Goal: Navigation & Orientation: Find specific page/section

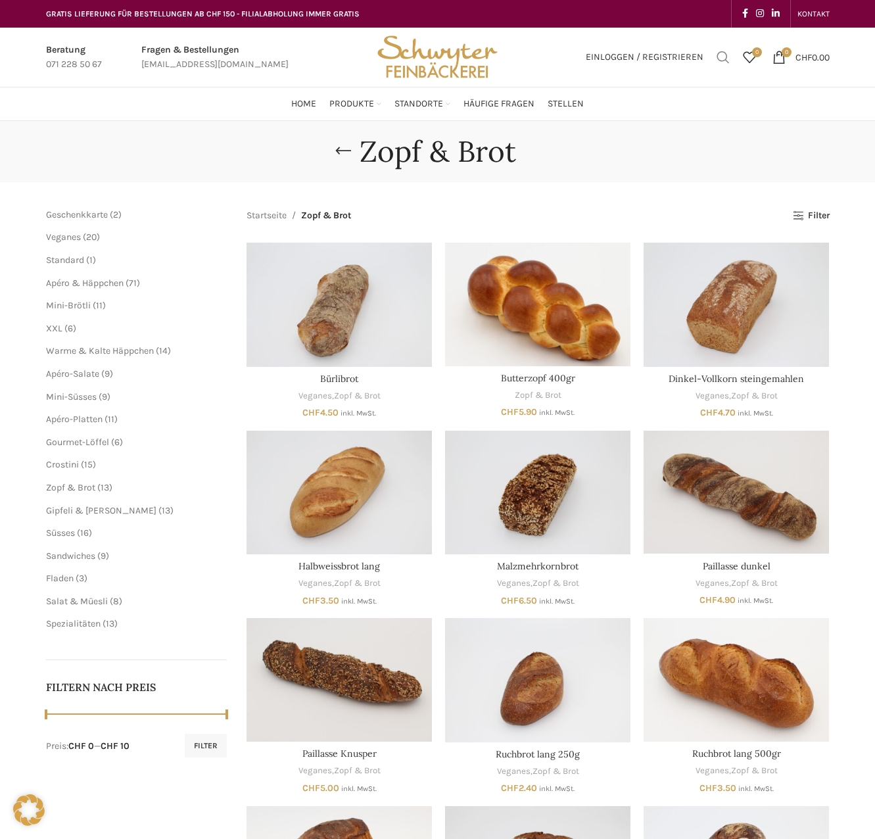
click at [718, 57] on span "Suchen" at bounding box center [723, 57] width 13 height 13
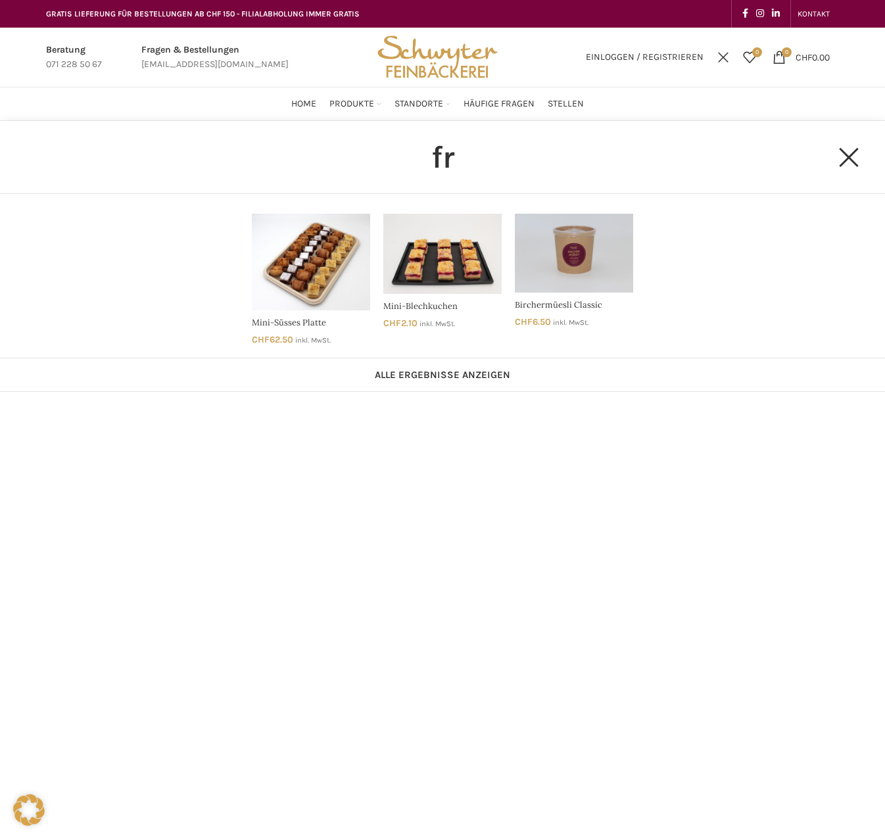
type input "f"
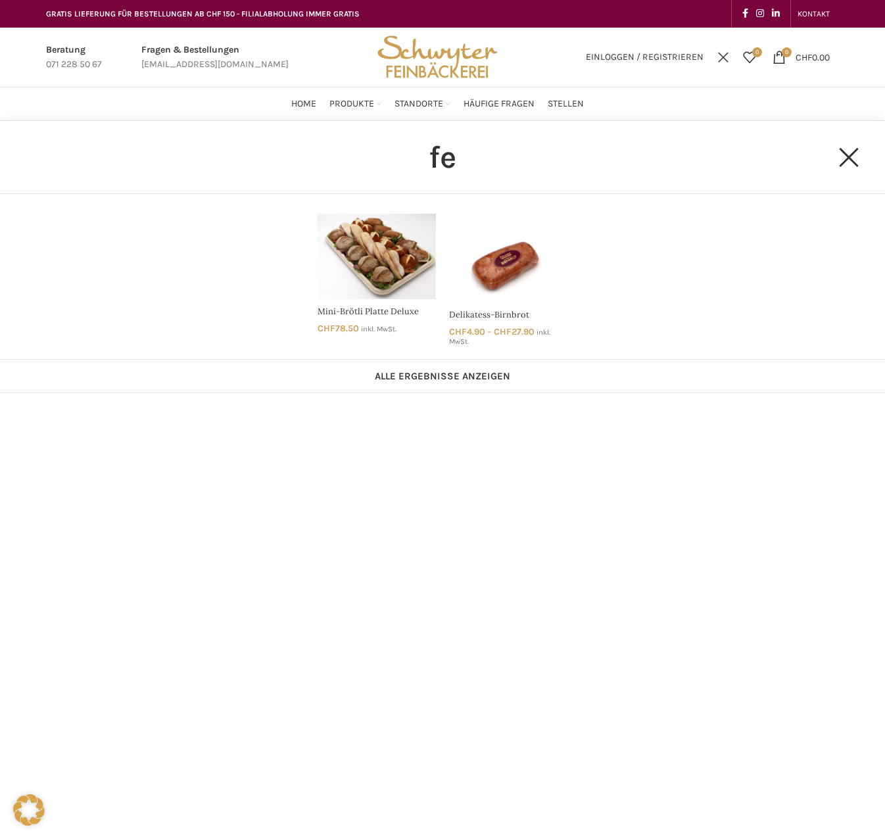
type input "f"
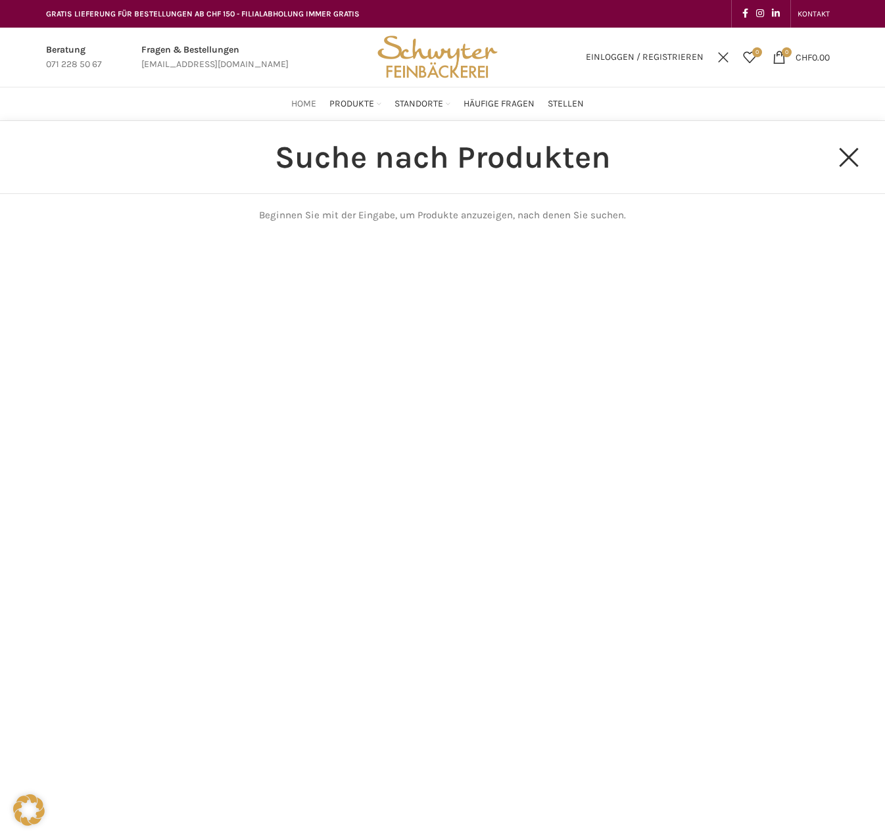
click at [312, 101] on span "Home" at bounding box center [303, 104] width 25 height 12
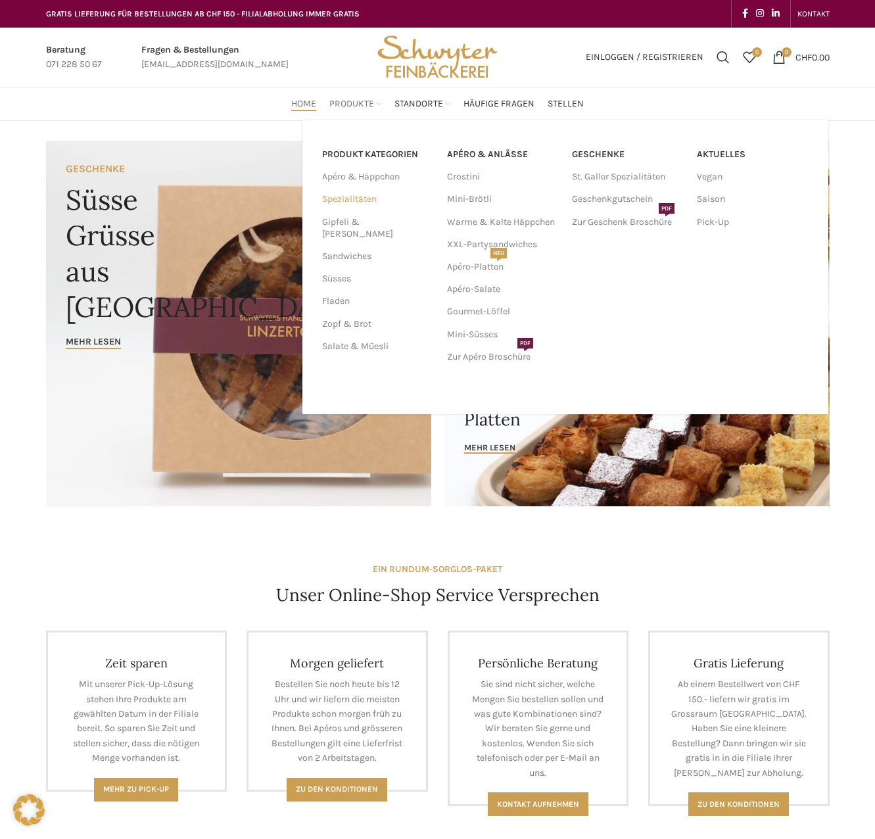
click at [361, 200] on link "Spezialitäten" at bounding box center [376, 199] width 109 height 22
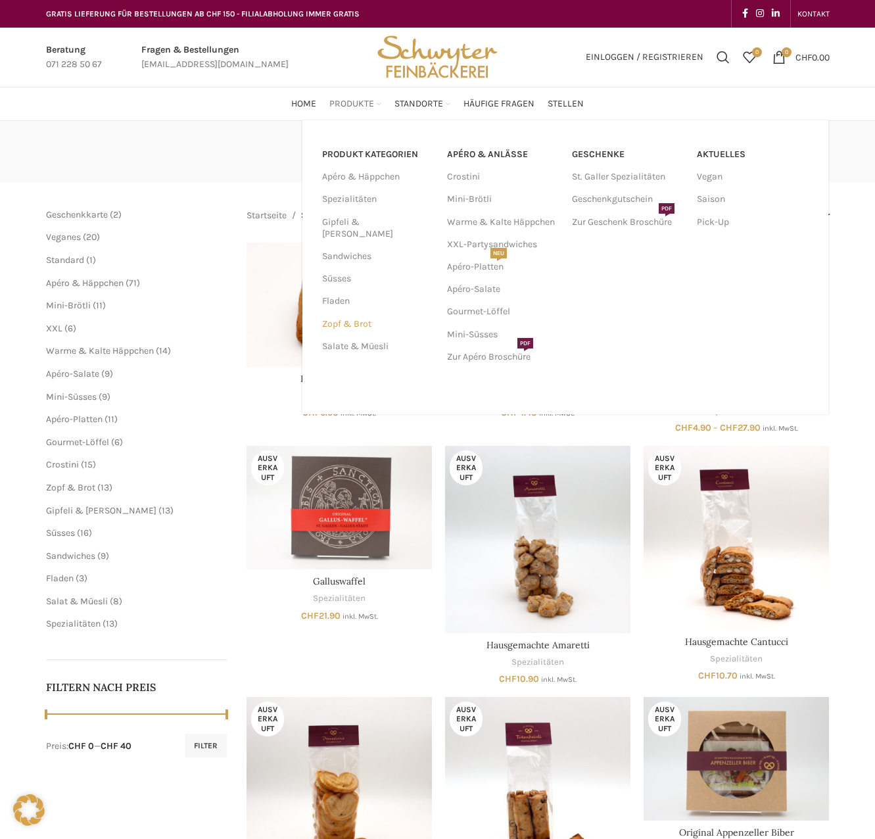
click at [332, 313] on link "Zopf & Brot" at bounding box center [376, 324] width 109 height 22
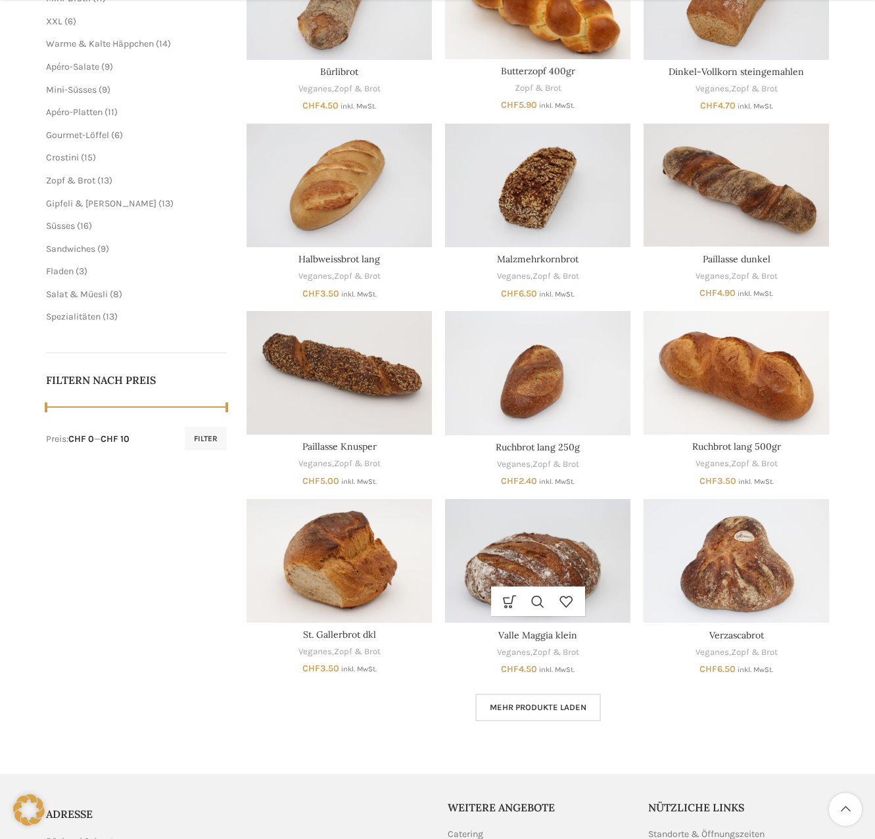
scroll to position [460, 0]
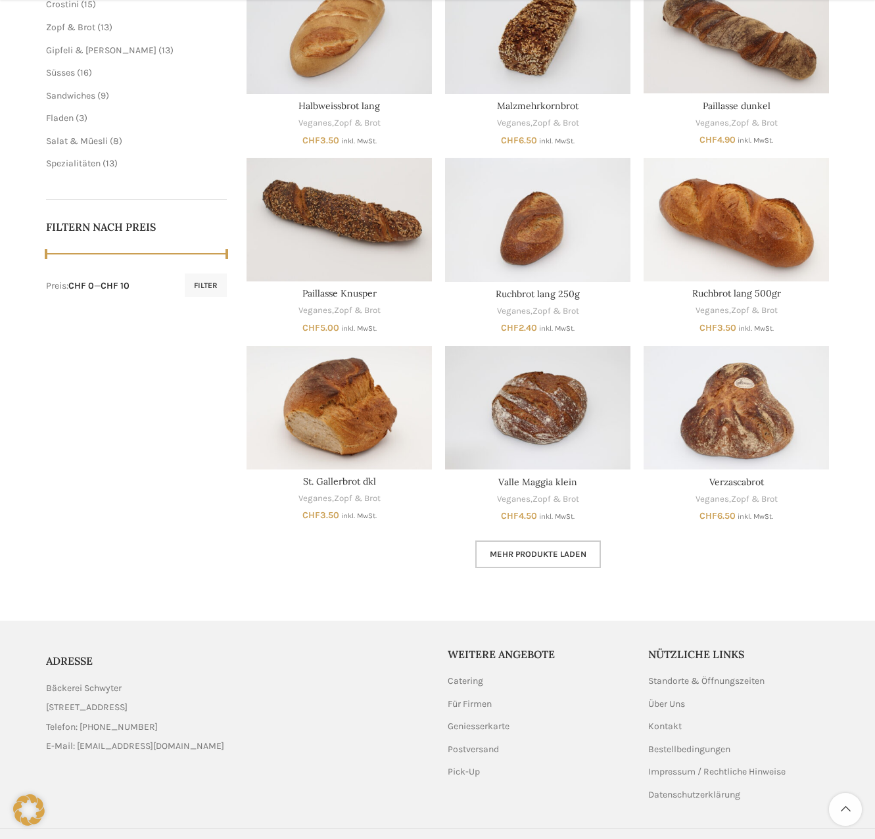
click at [554, 552] on span "Mehr Produkte laden" at bounding box center [538, 554] width 97 height 11
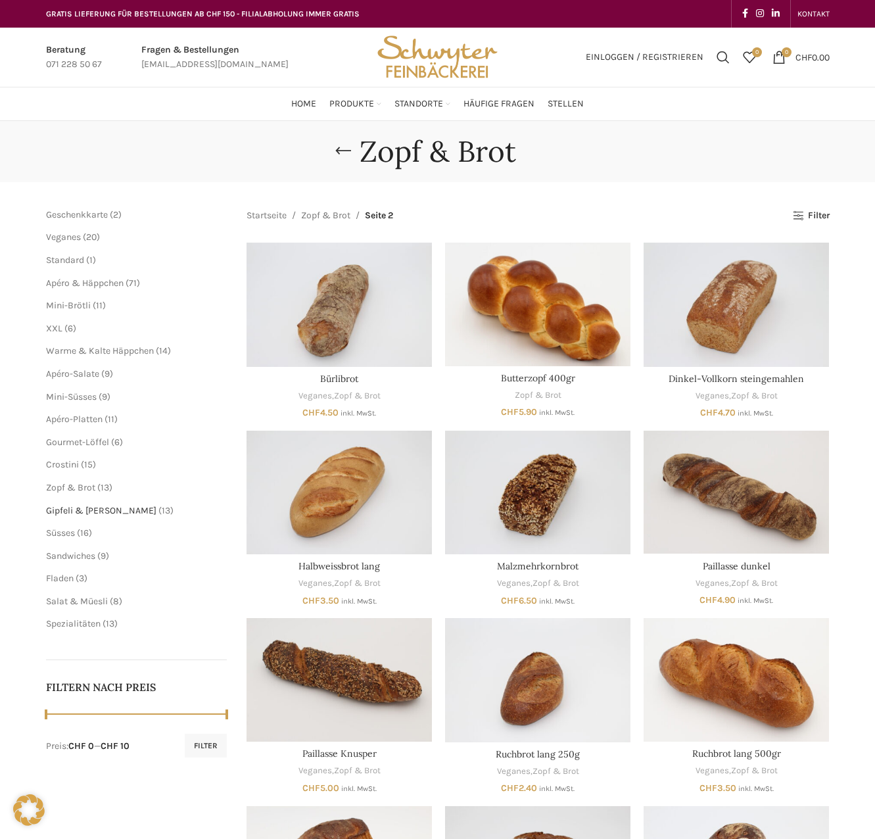
click at [86, 512] on span "Gipfeli & [PERSON_NAME]" at bounding box center [101, 510] width 110 height 11
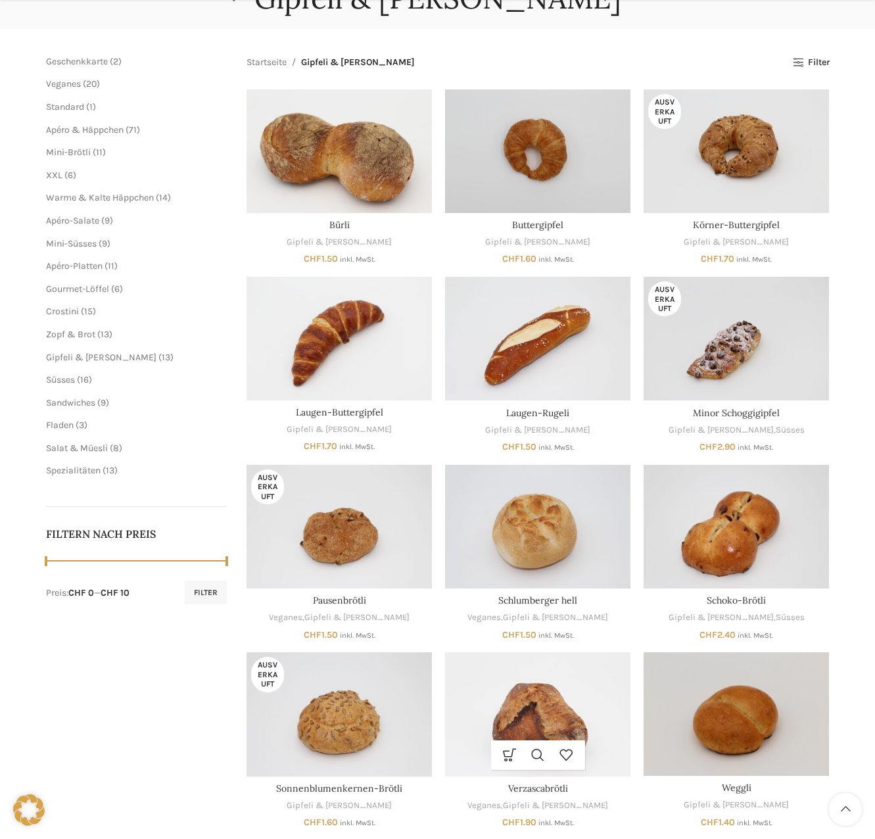
scroll to position [307, 0]
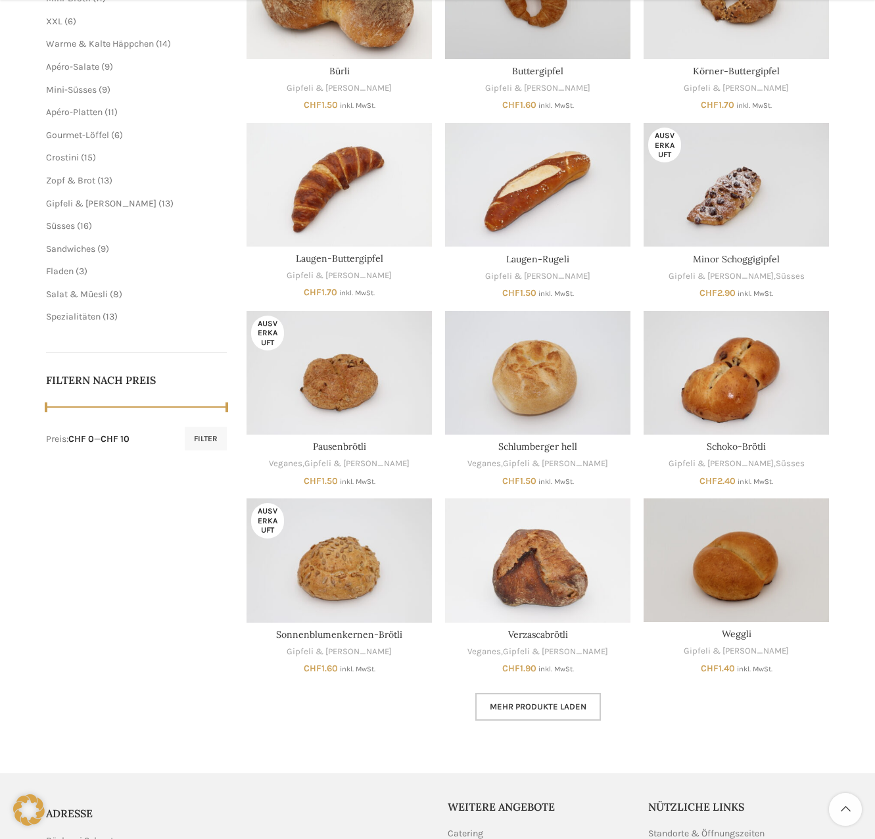
click at [537, 702] on span "Mehr Produkte laden" at bounding box center [538, 707] width 97 height 11
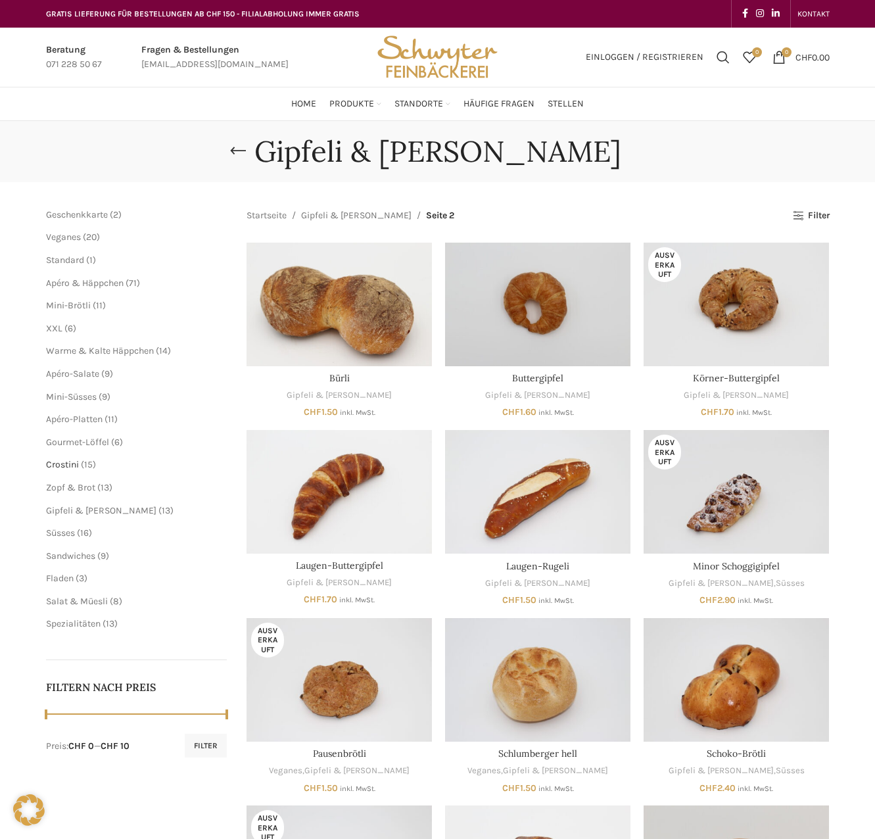
click at [68, 466] on span "Crostini" at bounding box center [62, 464] width 33 height 11
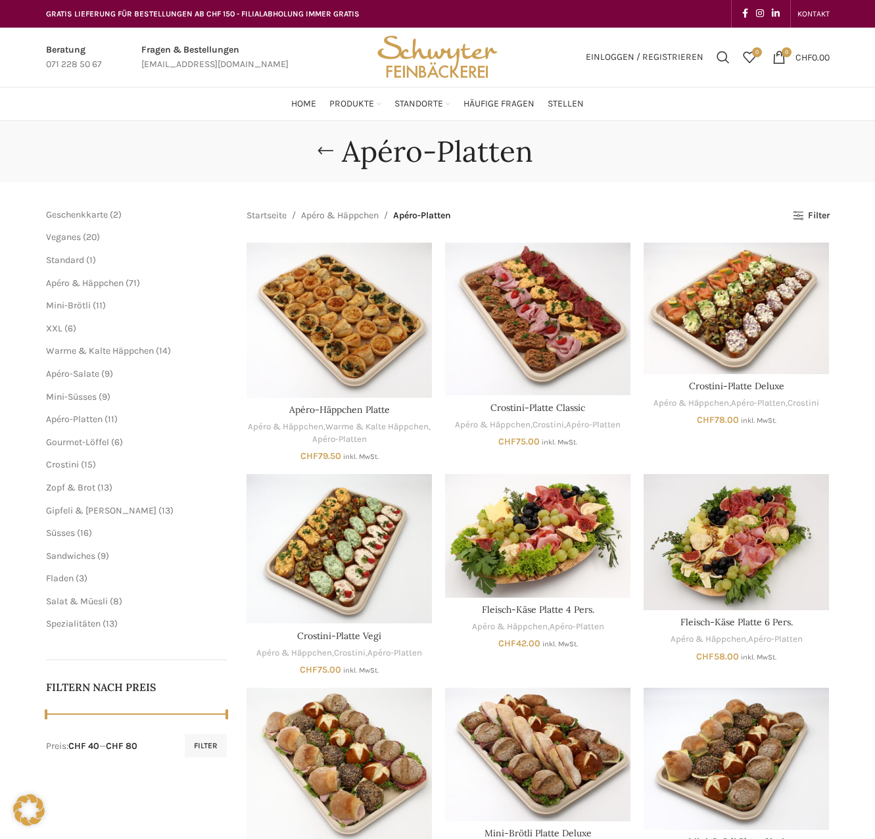
click at [63, 396] on span "Mini-Süsses" at bounding box center [71, 396] width 51 height 11
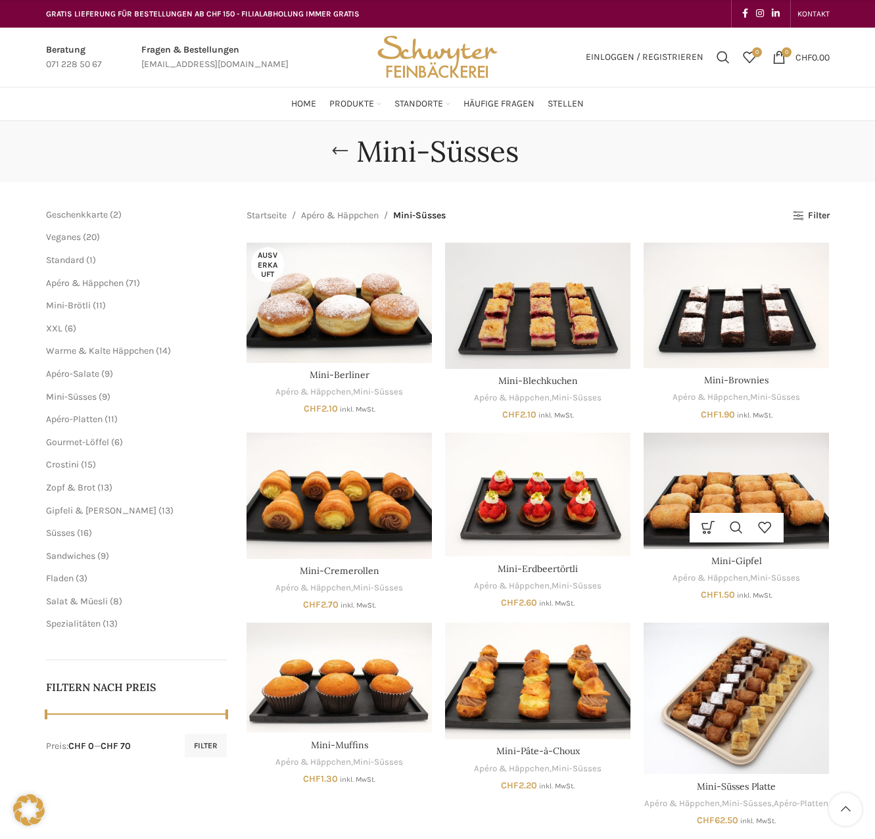
scroll to position [153, 0]
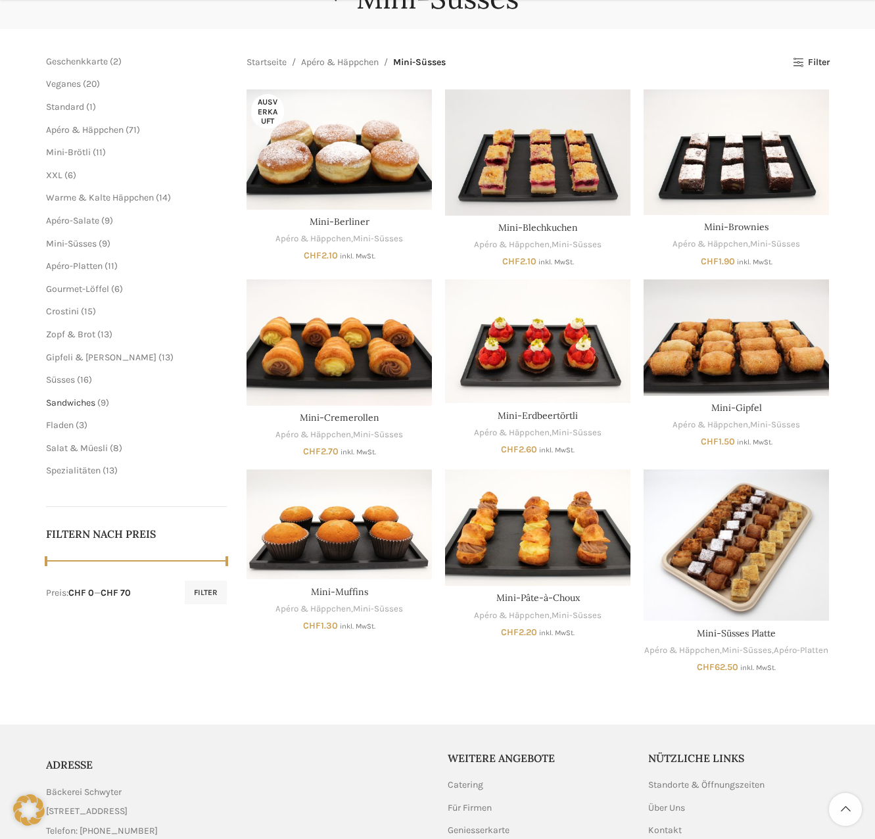
click at [55, 400] on span "Sandwiches" at bounding box center [70, 402] width 49 height 11
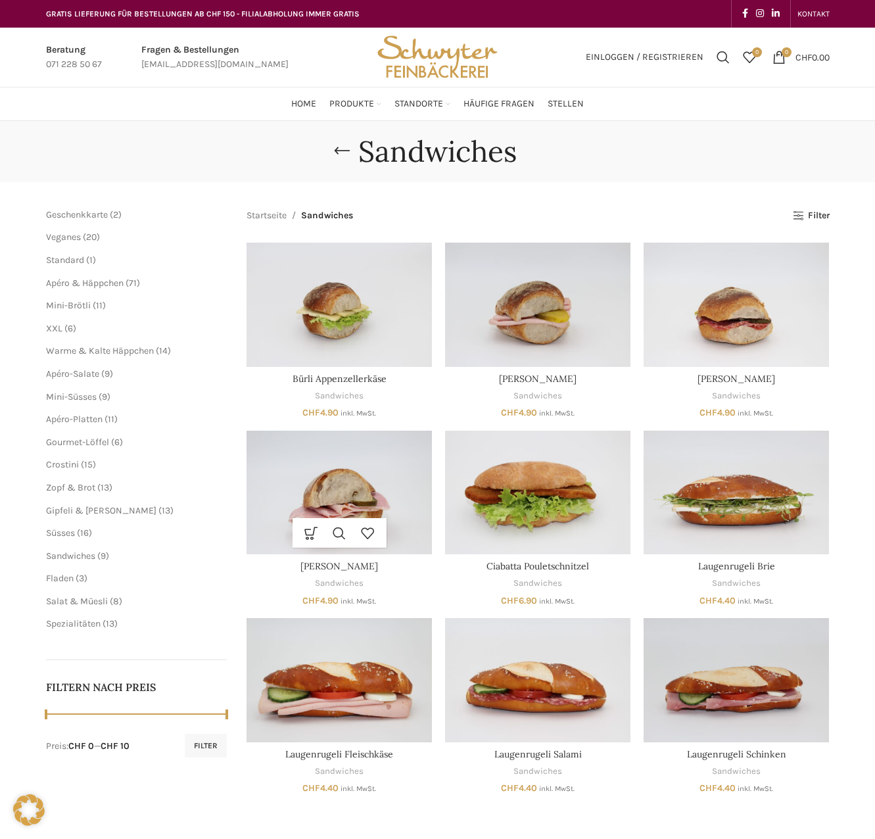
scroll to position [153, 0]
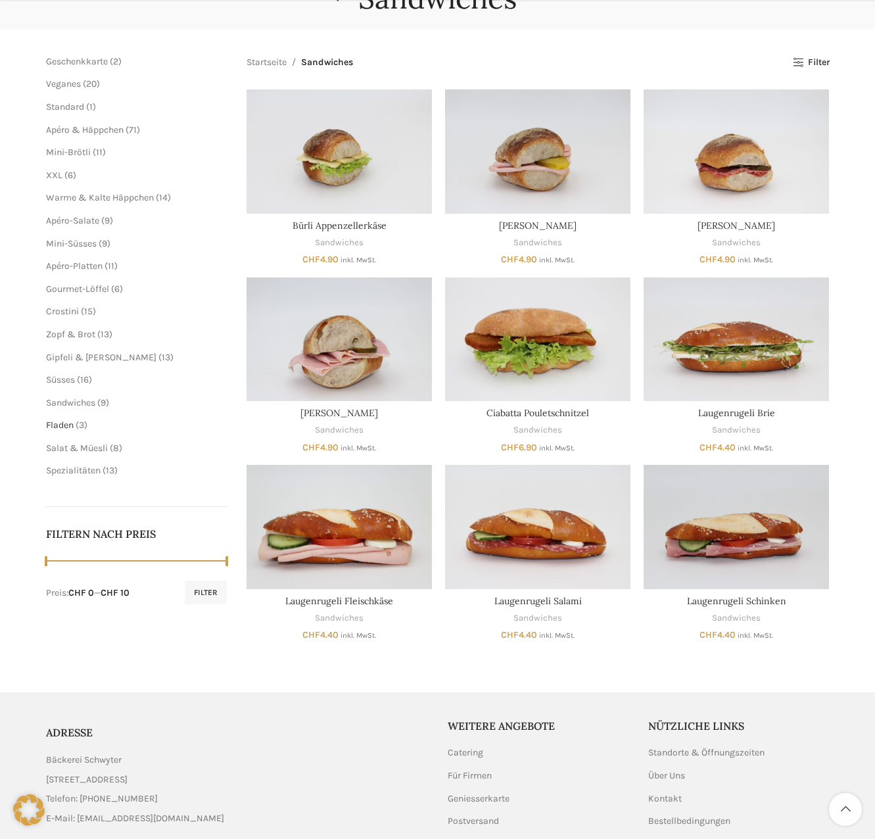
click at [55, 426] on span "Fladen" at bounding box center [60, 425] width 28 height 11
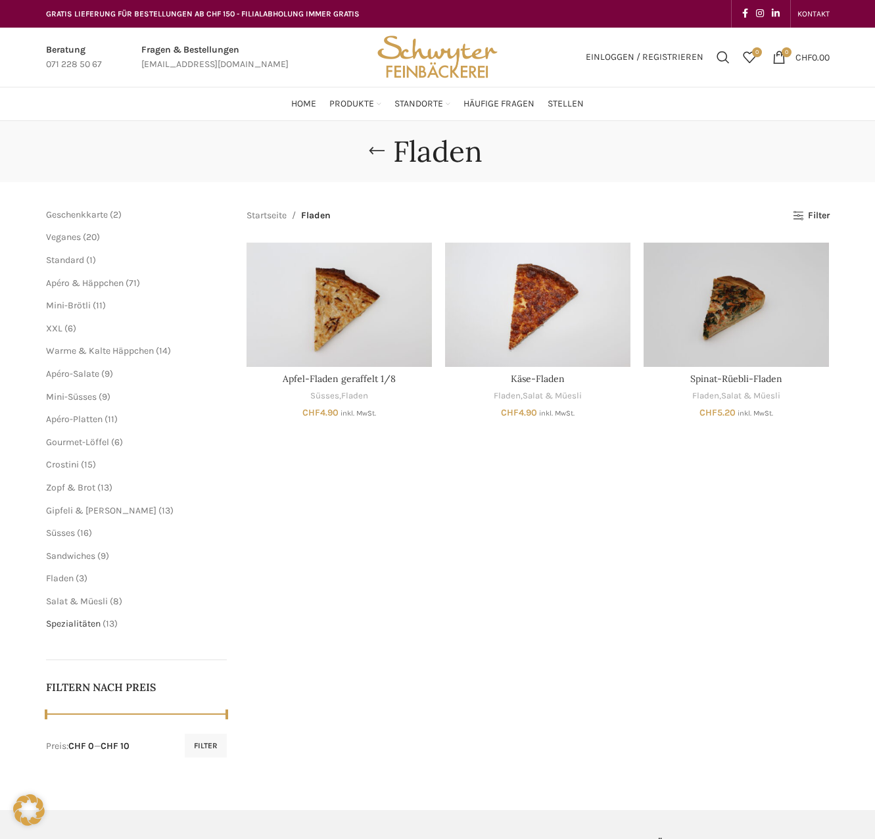
click at [81, 625] on span "Spezialitäten" at bounding box center [73, 623] width 55 height 11
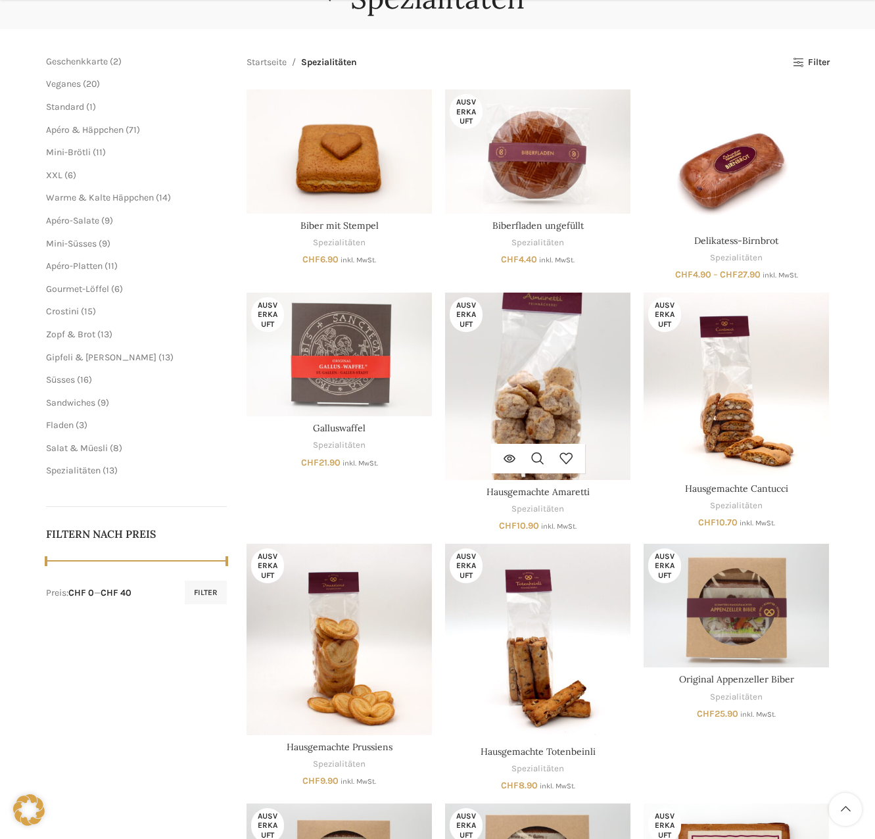
scroll to position [614, 0]
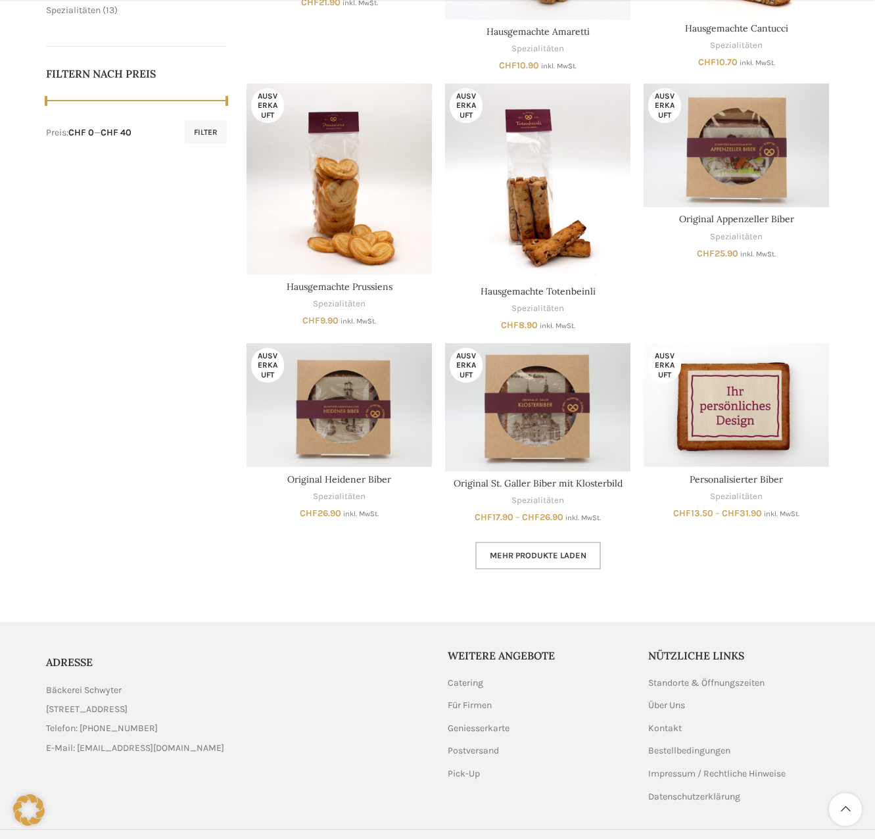
click at [545, 544] on link "Mehr Produkte laden" at bounding box center [539, 556] width 126 height 28
